Goal: Obtain resource: Obtain resource

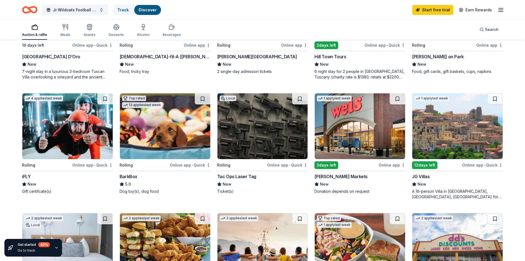
scroll to position [248, 0]
click at [26, 175] on div "iFLY" at bounding box center [26, 176] width 9 height 7
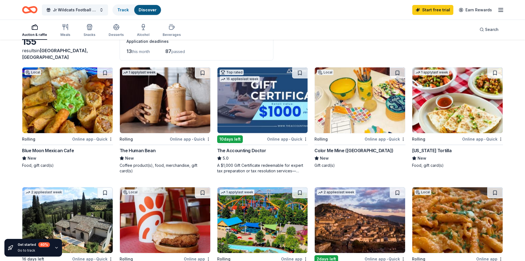
scroll to position [0, 0]
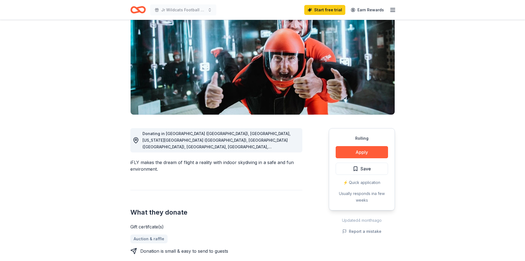
scroll to position [55, 0]
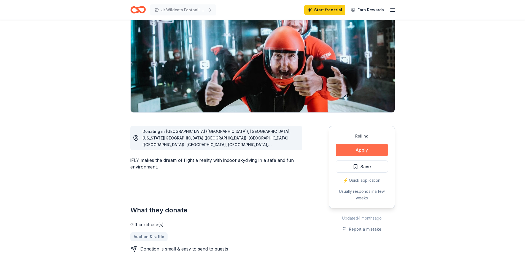
click at [362, 148] on button "Apply" at bounding box center [362, 150] width 52 height 12
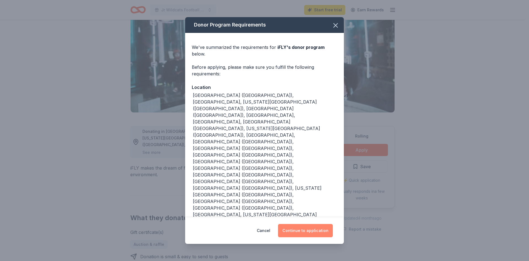
click at [307, 224] on button "Continue to application" at bounding box center [305, 230] width 55 height 13
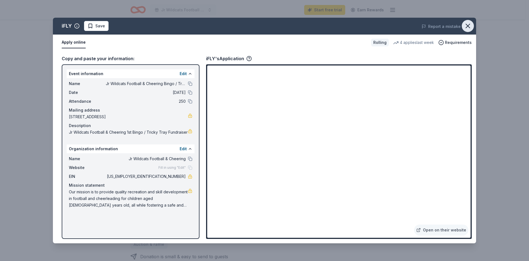
click at [470, 23] on icon "button" at bounding box center [468, 26] width 8 height 8
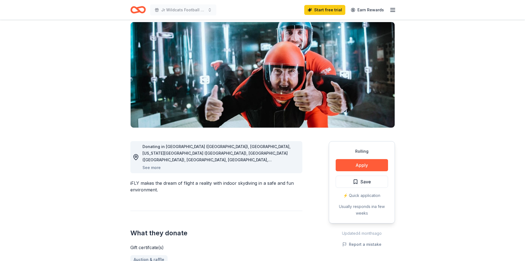
scroll to position [28, 0]
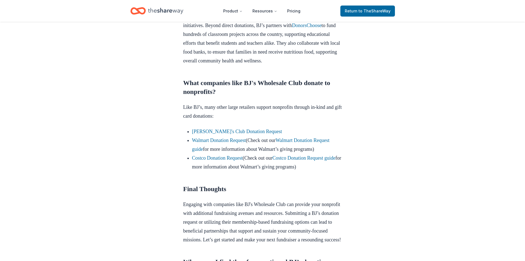
scroll to position [441, 0]
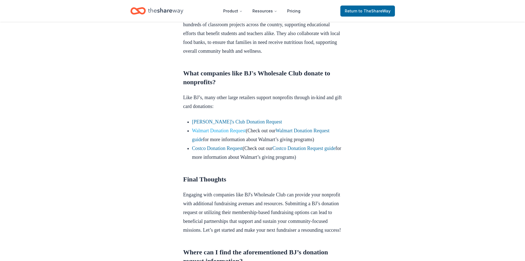
click at [234, 133] on link "Walmart Donation Request" at bounding box center [219, 131] width 54 height 6
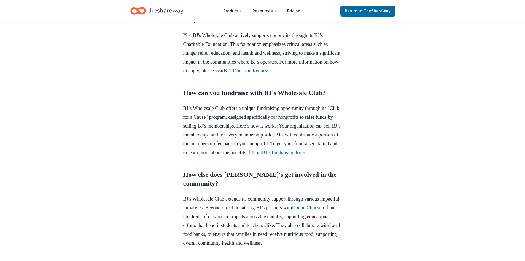
scroll to position [165, 0]
